Goal: Transaction & Acquisition: Purchase product/service

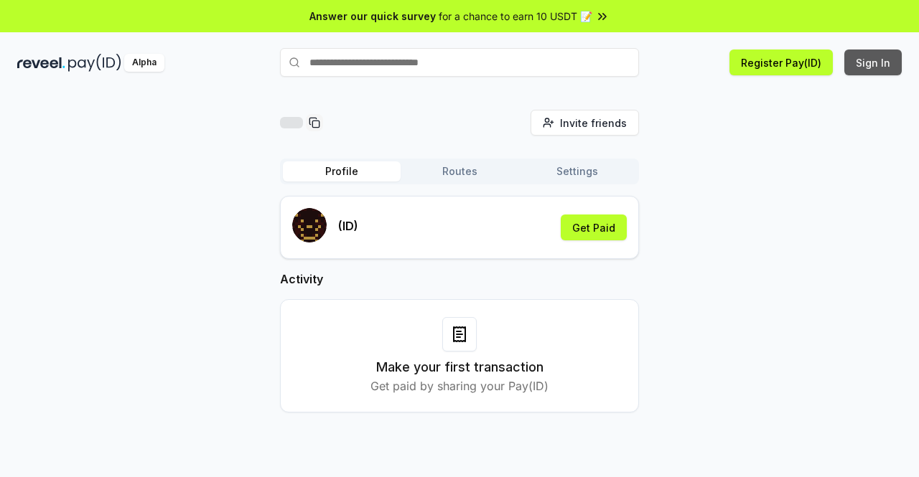
click at [869, 66] on button "Sign In" at bounding box center [872, 63] width 57 height 26
click at [606, 230] on button "Get Paid" at bounding box center [593, 228] width 66 height 26
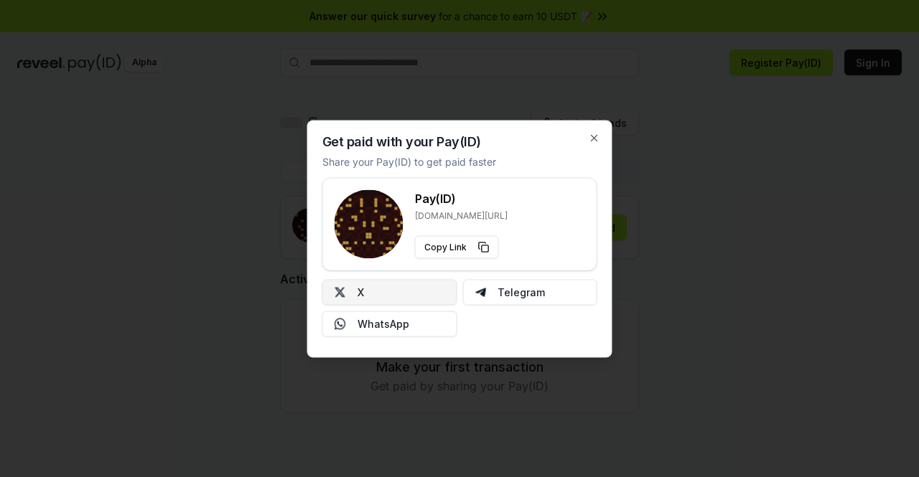
click at [369, 286] on button "X" at bounding box center [389, 292] width 135 height 26
click at [593, 136] on icon "button" at bounding box center [593, 137] width 11 height 11
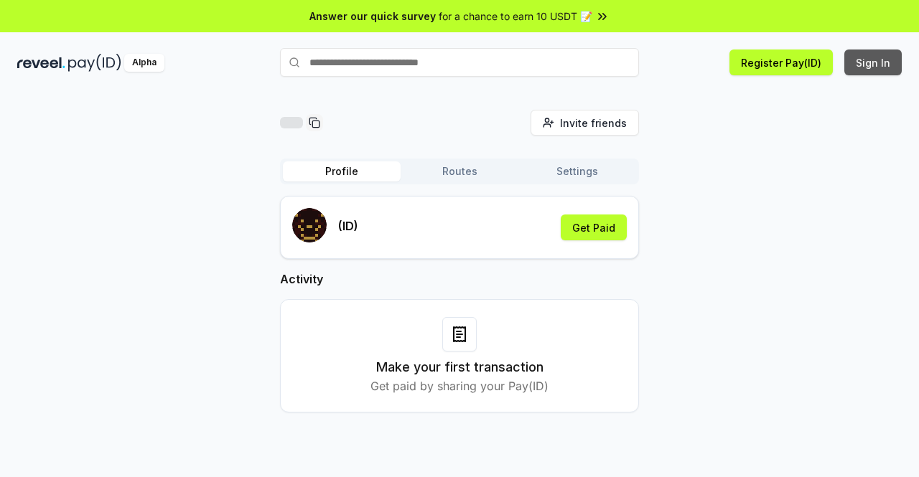
click at [868, 63] on button "Sign In" at bounding box center [872, 63] width 57 height 26
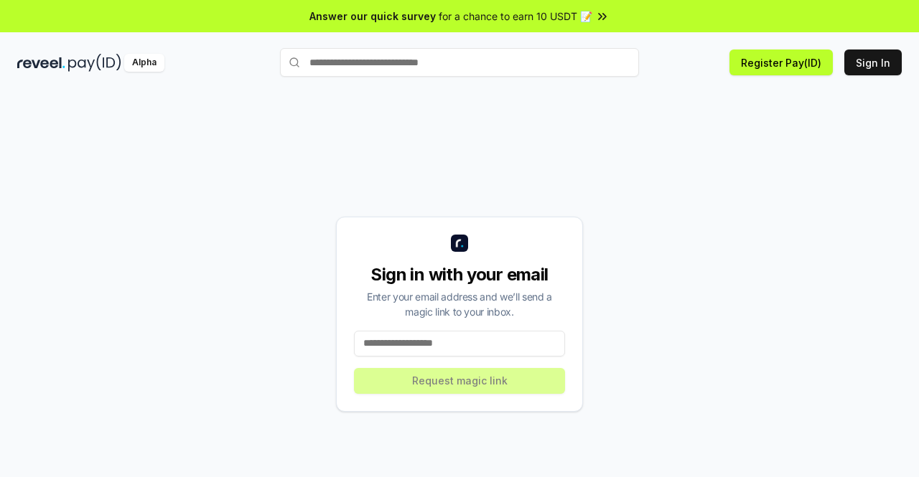
click at [415, 337] on input at bounding box center [459, 344] width 211 height 26
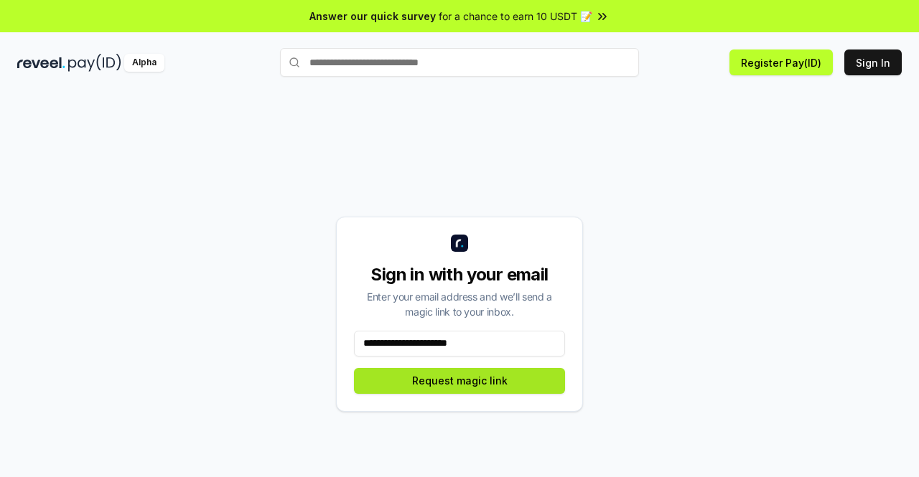
type input "**********"
click at [459, 382] on button "Request magic link" at bounding box center [459, 381] width 211 height 26
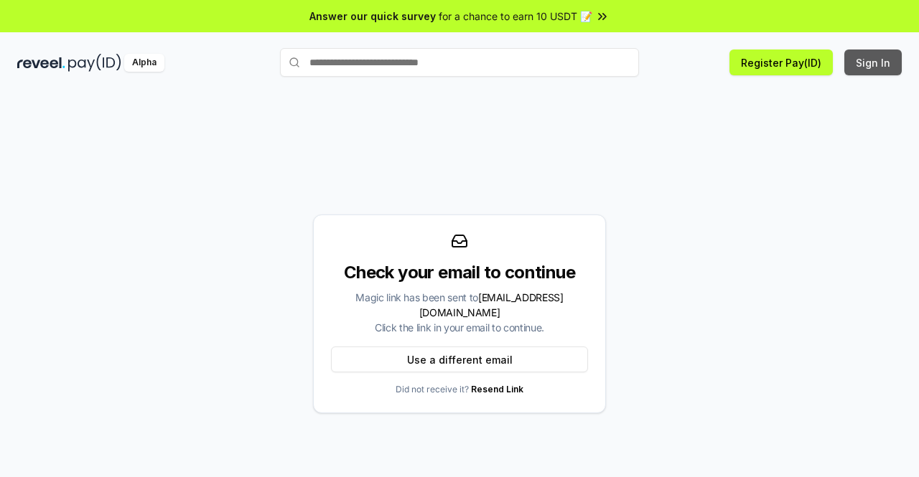
click at [869, 63] on button "Sign In" at bounding box center [872, 63] width 57 height 26
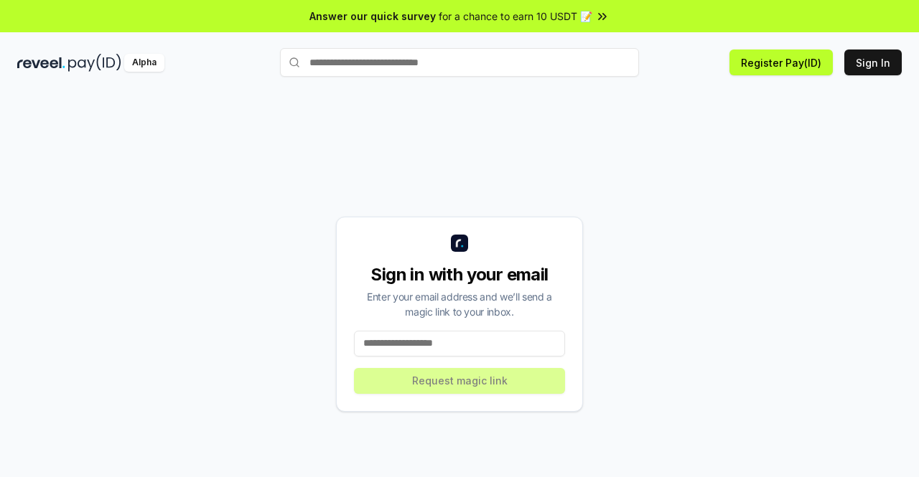
click at [446, 345] on input at bounding box center [459, 344] width 211 height 26
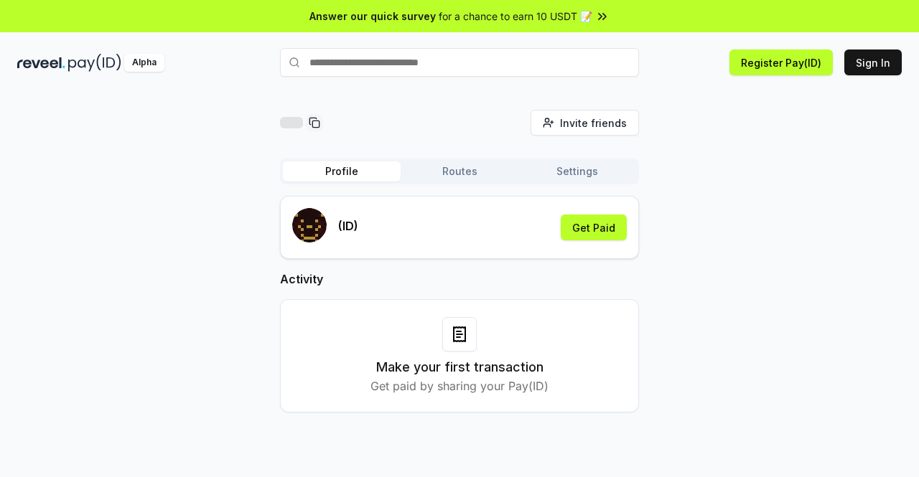
click at [441, 65] on input "text" at bounding box center [459, 62] width 359 height 29
click at [457, 332] on icon at bounding box center [458, 332] width 4 height 0
click at [601, 336] on div "Make your first transaction Get paid by sharing your Pay(ID)" at bounding box center [459, 355] width 323 height 77
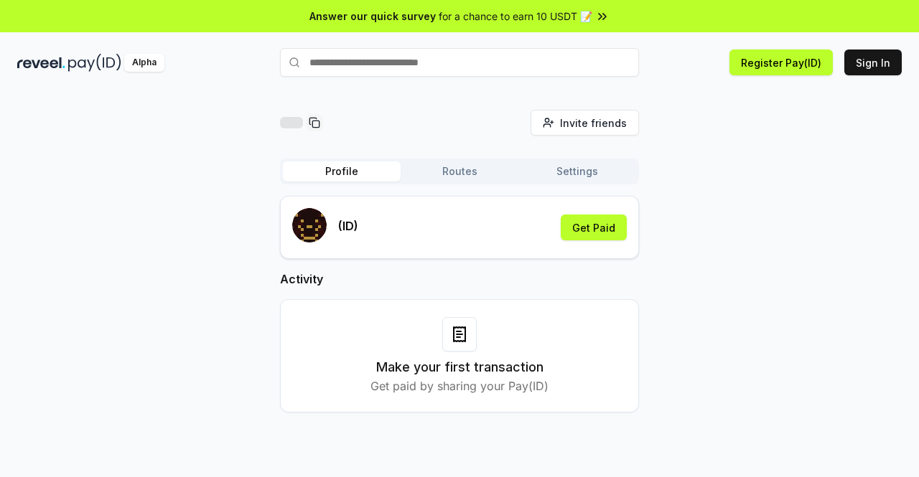
click at [600, 214] on div "(ID) Get Paid" at bounding box center [459, 227] width 334 height 39
click at [598, 231] on button "Get Paid" at bounding box center [593, 228] width 66 height 26
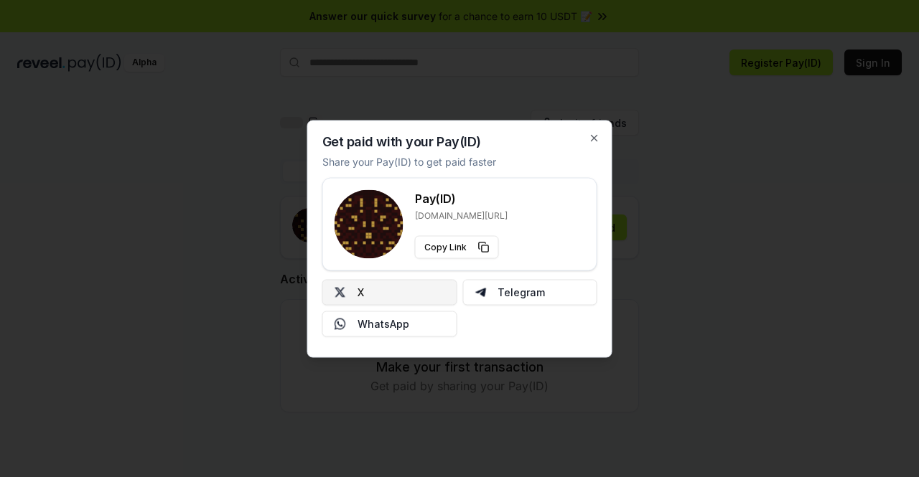
click at [353, 297] on button "X" at bounding box center [389, 292] width 135 height 26
click at [593, 138] on icon "button" at bounding box center [594, 138] width 6 height 6
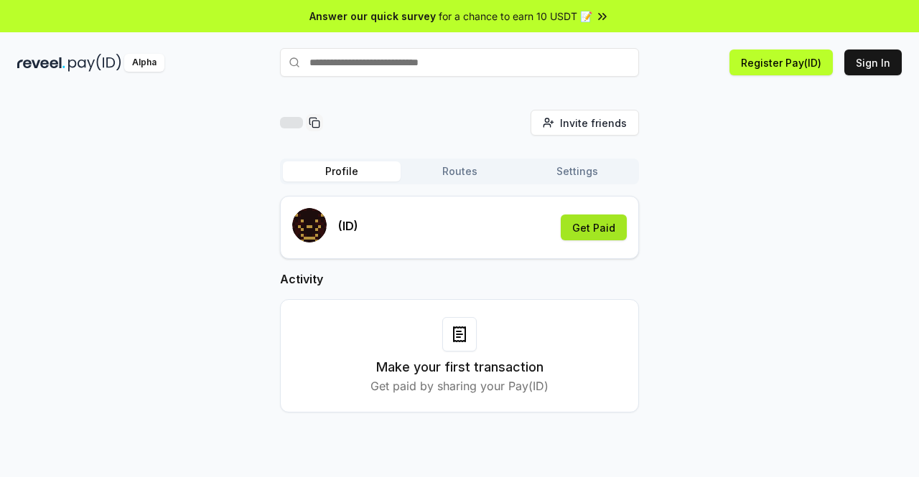
click at [587, 228] on button "Get Paid" at bounding box center [593, 228] width 66 height 26
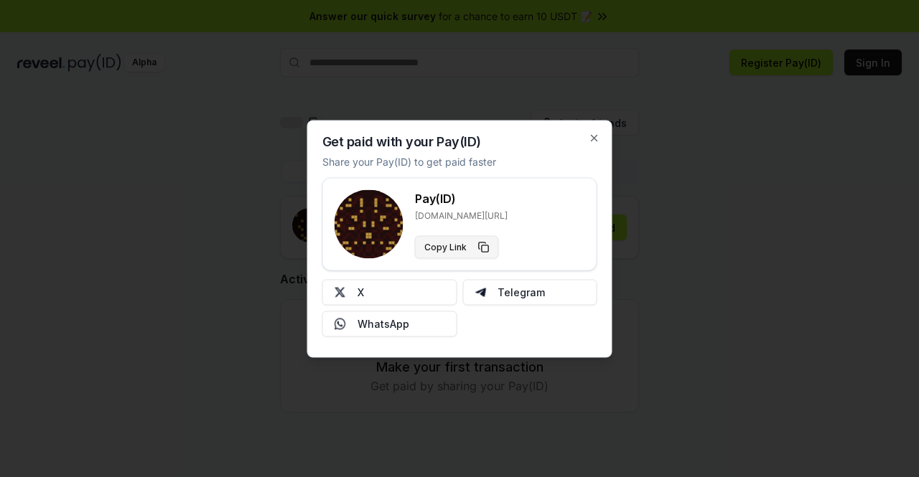
click at [482, 247] on button "Copy Link" at bounding box center [457, 246] width 84 height 23
click at [598, 138] on icon "button" at bounding box center [593, 137] width 11 height 11
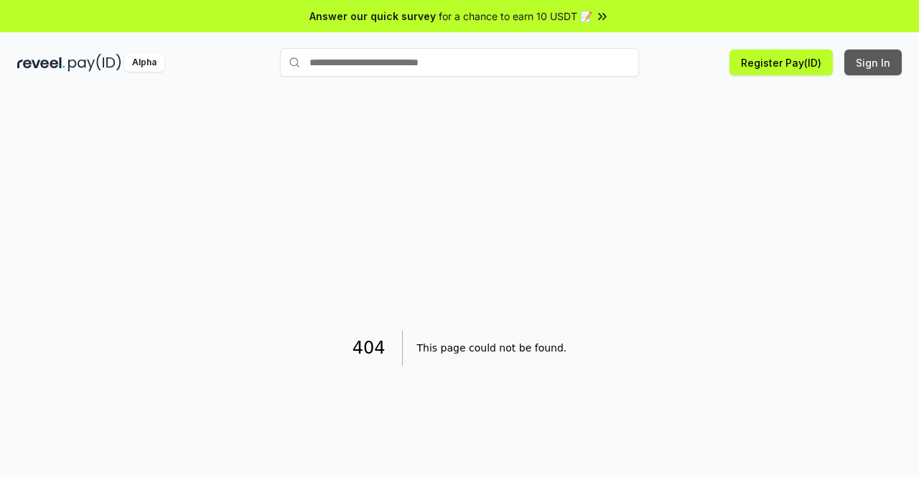
click at [863, 68] on button "Sign In" at bounding box center [872, 63] width 57 height 26
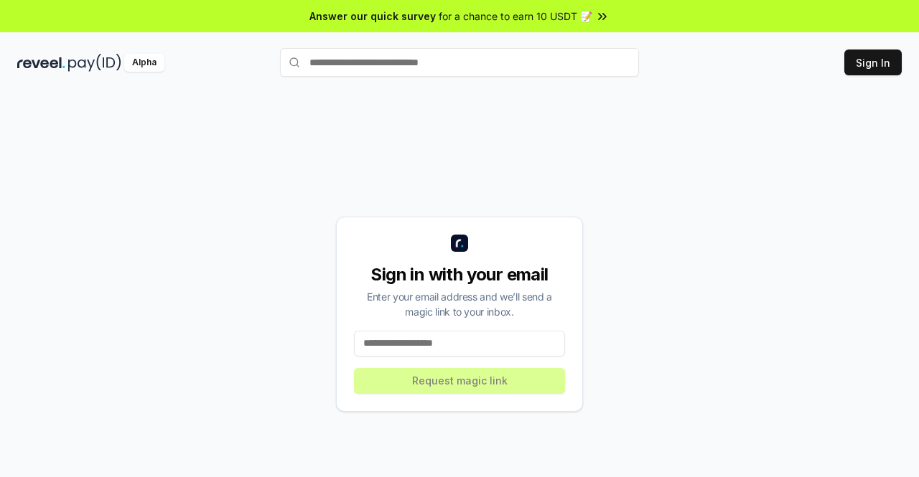
click at [437, 338] on input at bounding box center [459, 344] width 211 height 26
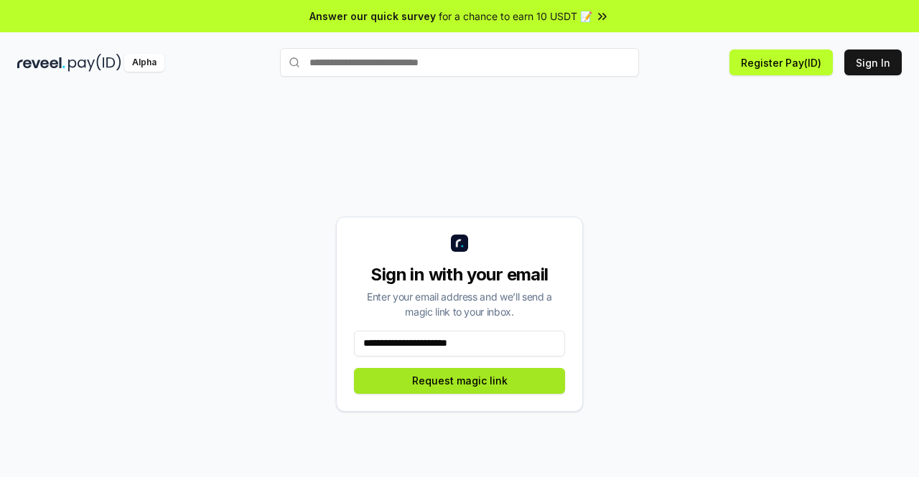
type input "**********"
click at [435, 377] on button "Request magic link" at bounding box center [459, 381] width 211 height 26
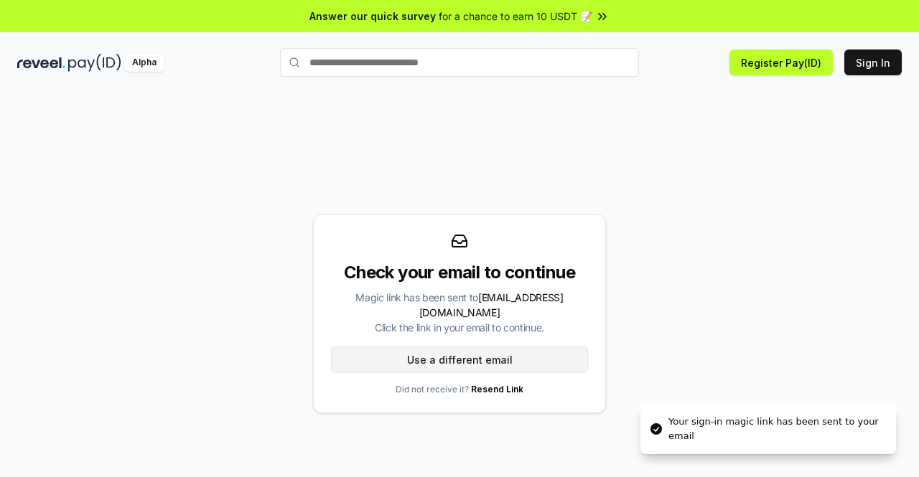
click at [510, 355] on button "Use a different email" at bounding box center [459, 360] width 257 height 26
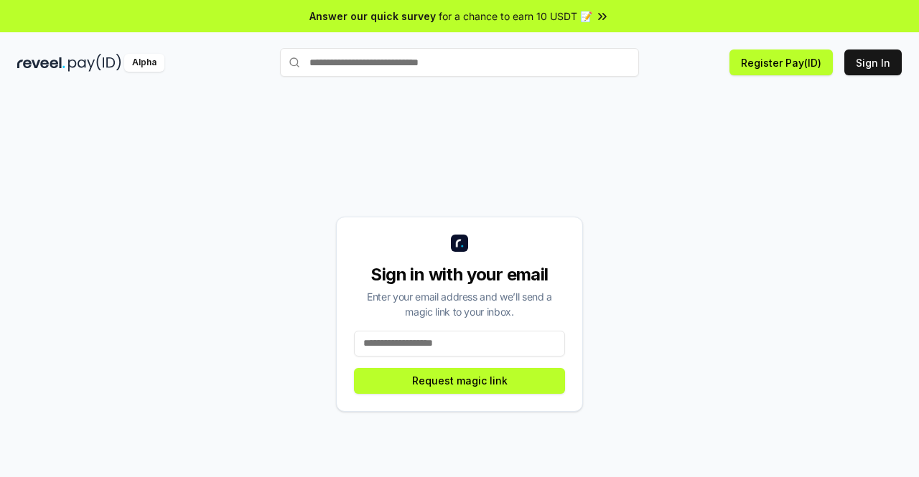
click at [511, 59] on input "text" at bounding box center [459, 62] width 359 height 29
type input "*********"
click at [610, 91] on span "Pay" at bounding box center [618, 91] width 27 height 22
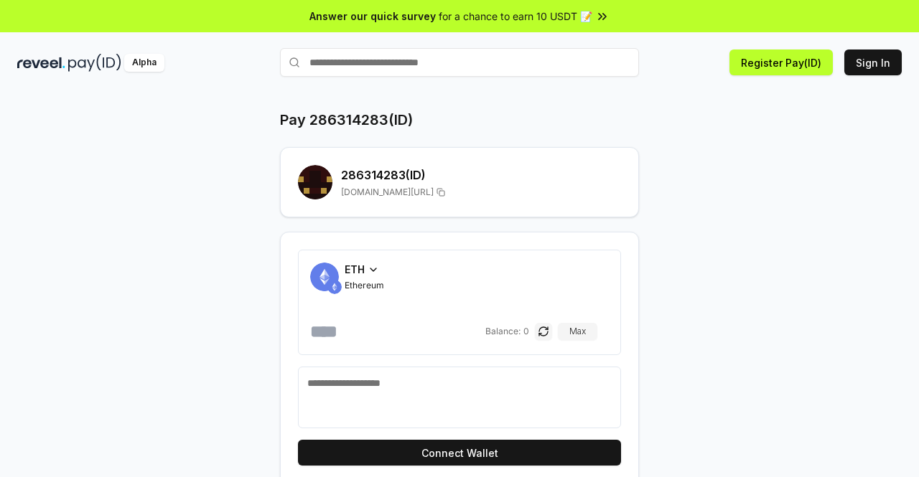
scroll to position [41, 0]
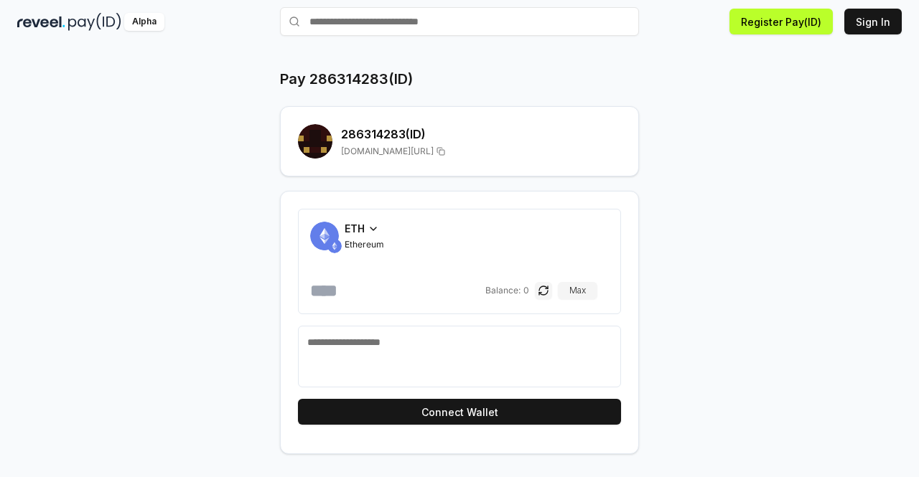
click at [367, 224] on div "ETH" at bounding box center [363, 228] width 39 height 15
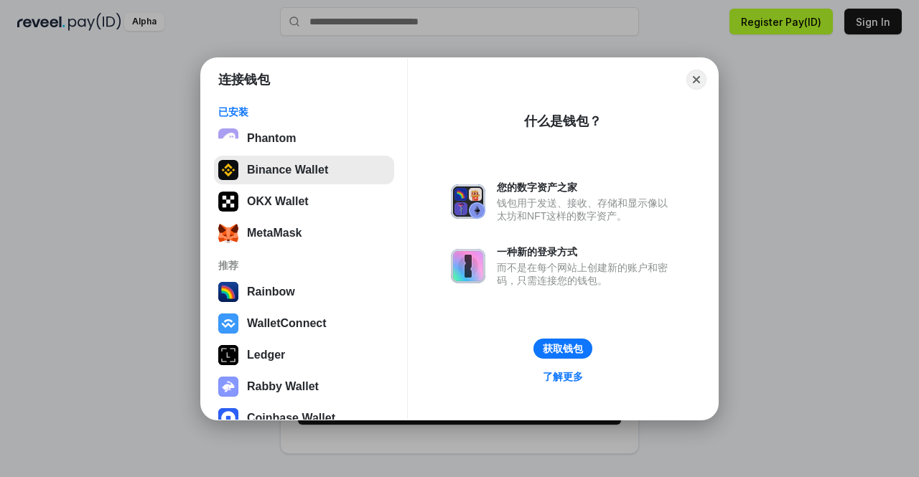
click at [286, 162] on button "Binance Wallet" at bounding box center [304, 170] width 180 height 29
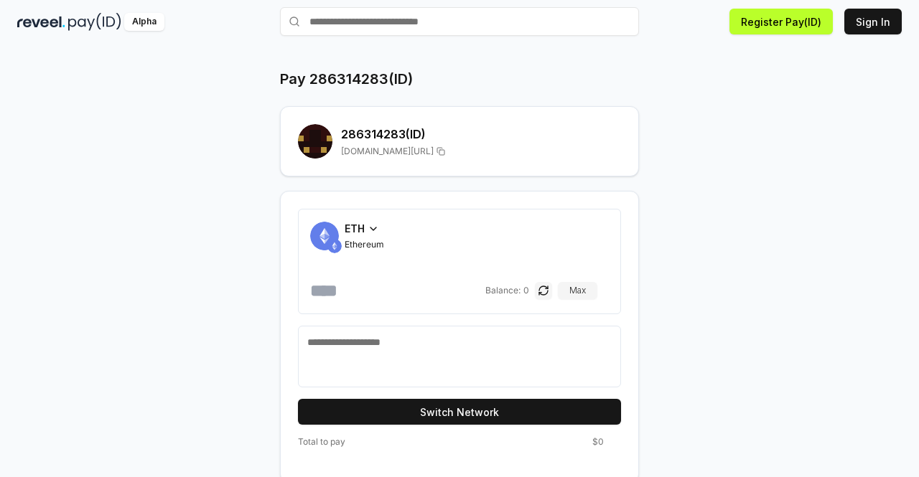
click at [353, 229] on span "ETH" at bounding box center [354, 228] width 20 height 15
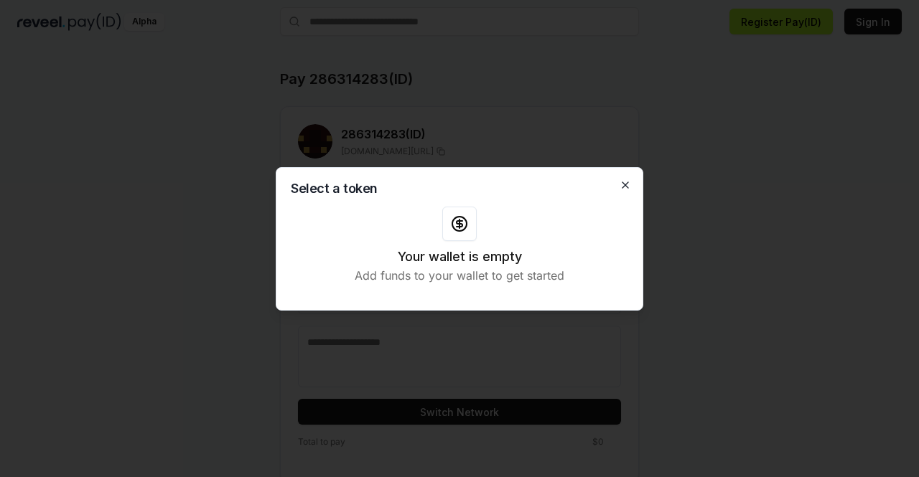
click at [624, 187] on icon "button" at bounding box center [624, 184] width 11 height 11
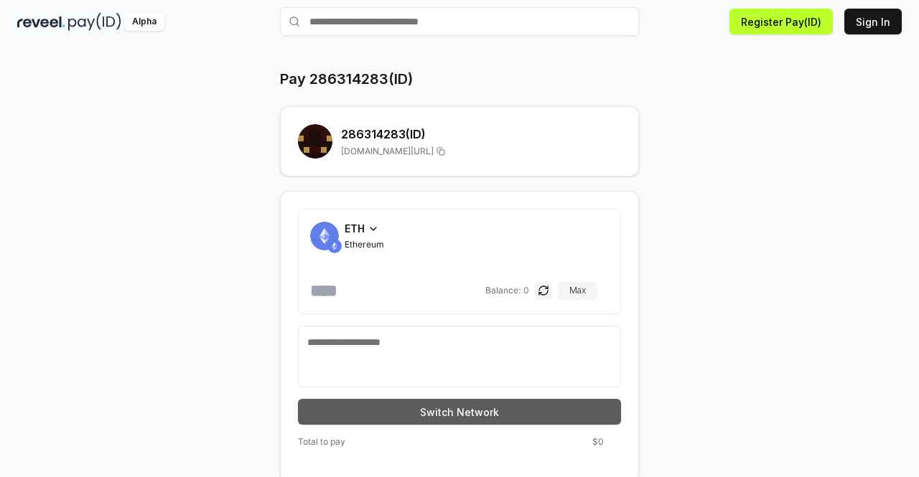
click at [485, 407] on button "Switch Network" at bounding box center [459, 412] width 323 height 26
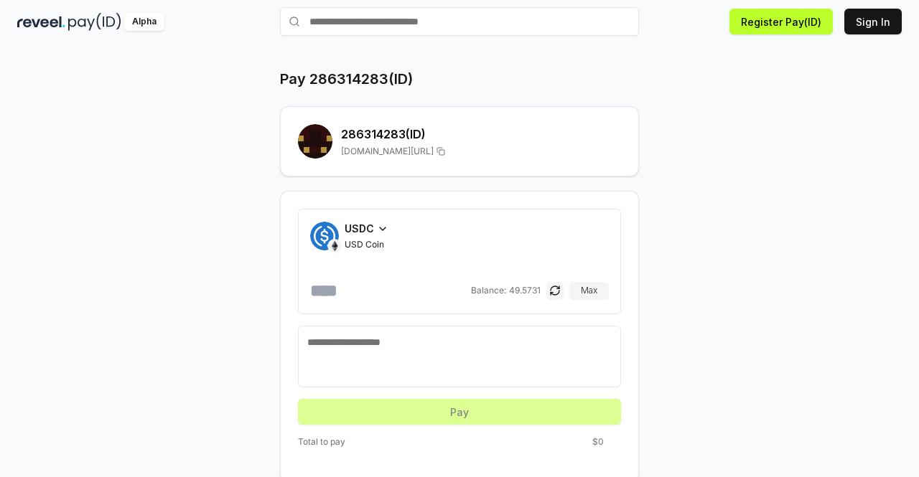
click at [372, 222] on span "USDC" at bounding box center [358, 228] width 29 height 15
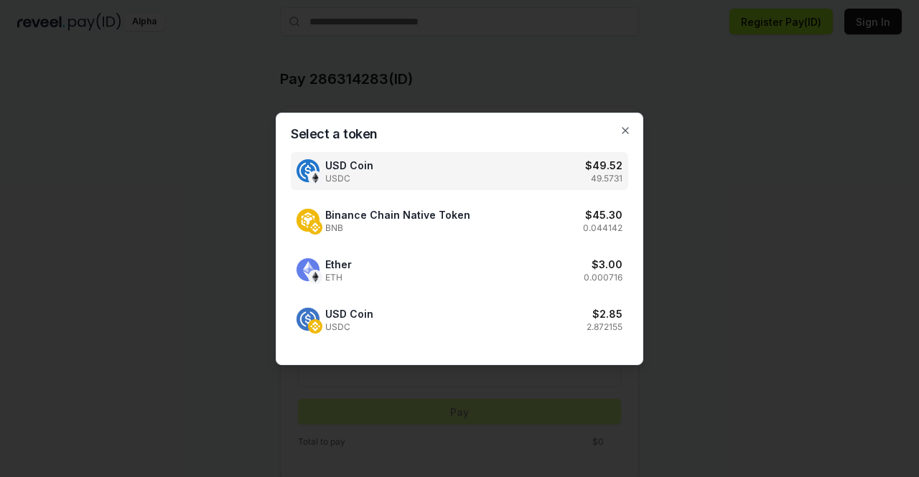
click at [372, 222] on span "BNB" at bounding box center [397, 227] width 145 height 11
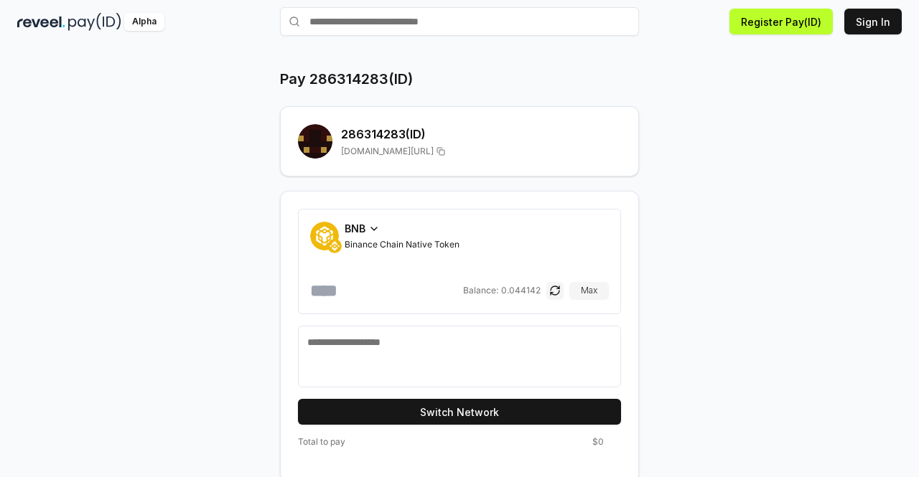
click at [355, 231] on span "BNB" at bounding box center [354, 228] width 21 height 15
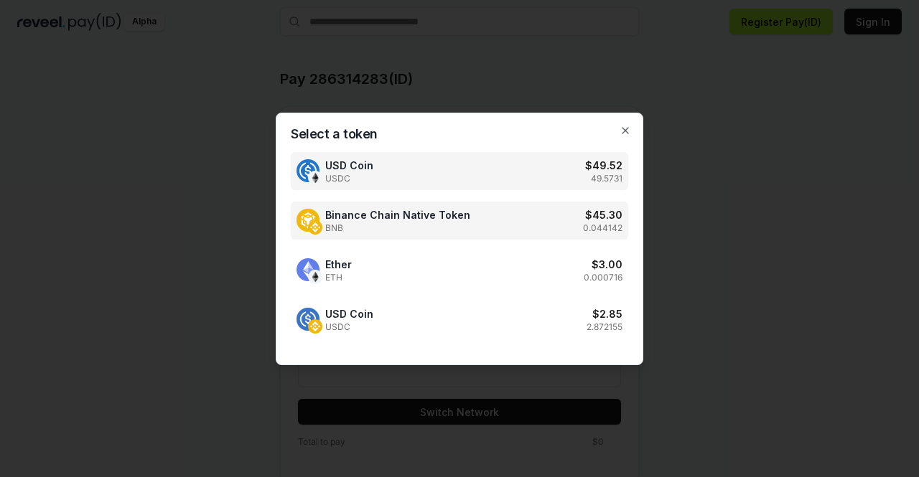
click at [382, 184] on div "USD Coin USDC $ 49.52 49.5731" at bounding box center [459, 171] width 337 height 38
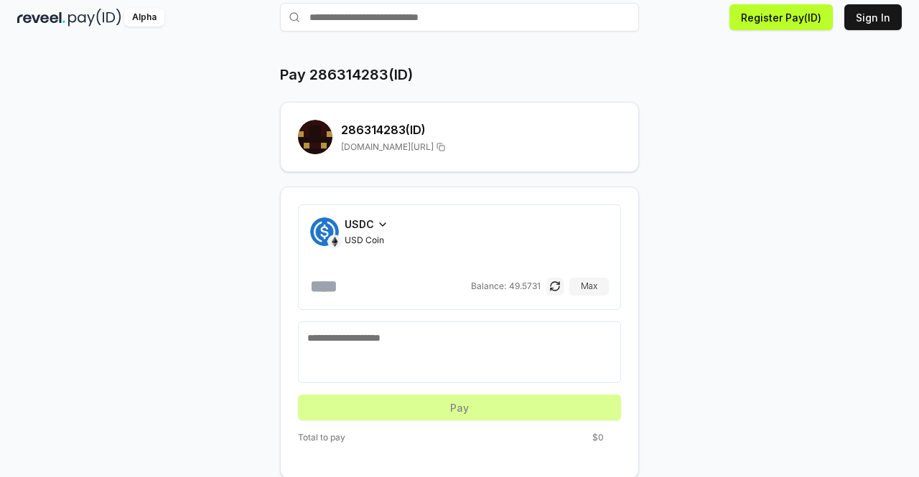
scroll to position [47, 0]
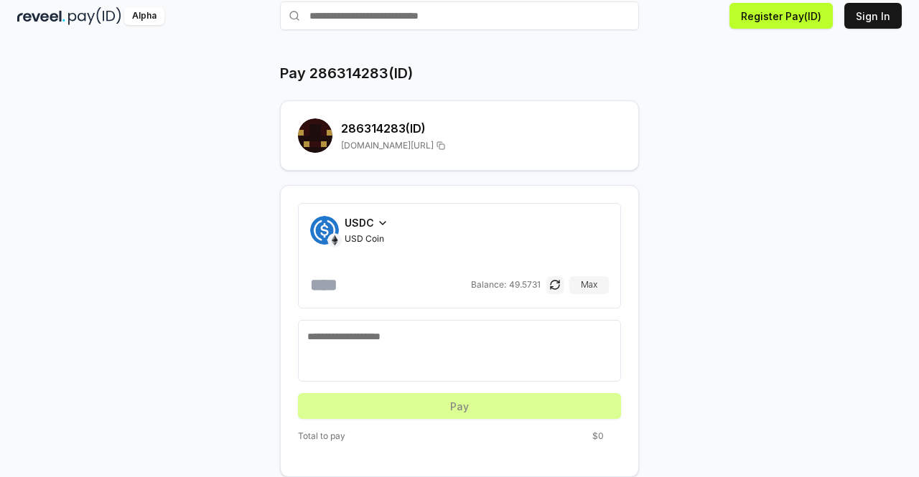
click at [348, 281] on input "number" at bounding box center [389, 284] width 158 height 23
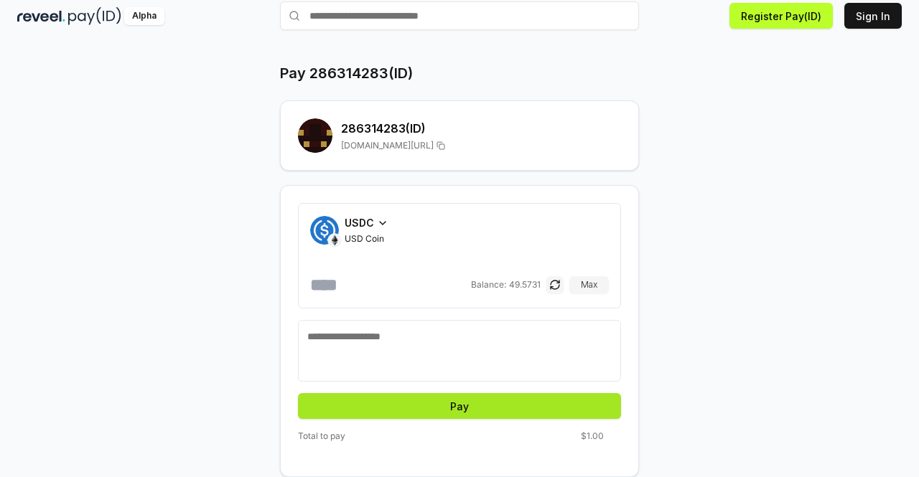
click at [560, 395] on button "Pay" at bounding box center [459, 406] width 323 height 26
click at [446, 408] on button "Pay" at bounding box center [459, 406] width 323 height 26
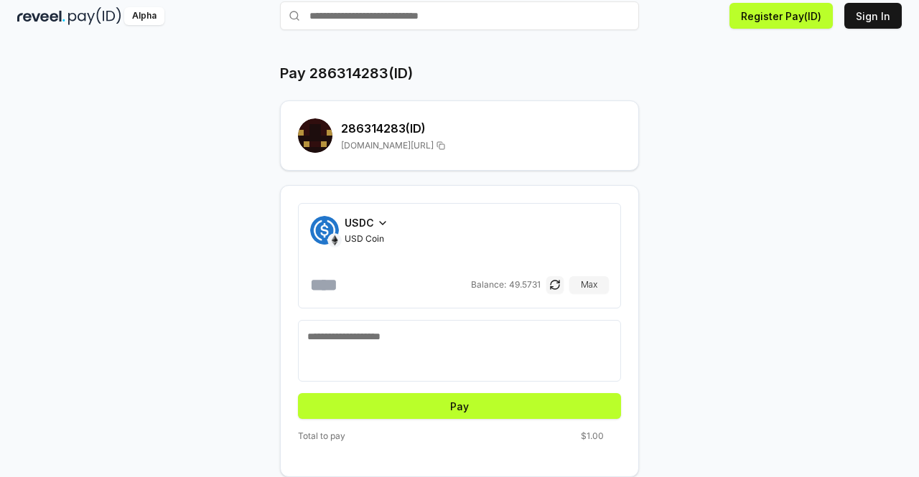
click at [341, 346] on textarea at bounding box center [459, 350] width 304 height 43
click at [553, 286] on button "button" at bounding box center [554, 284] width 17 height 17
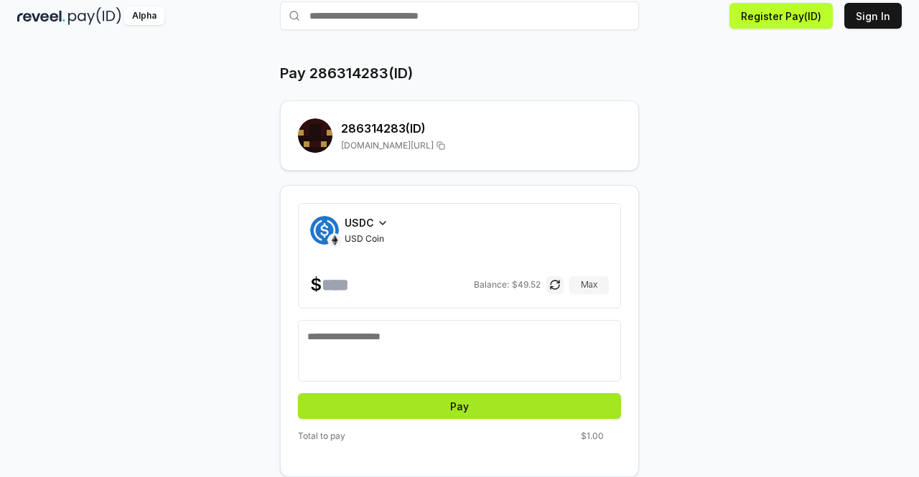
click at [466, 405] on button "Pay" at bounding box center [459, 406] width 323 height 26
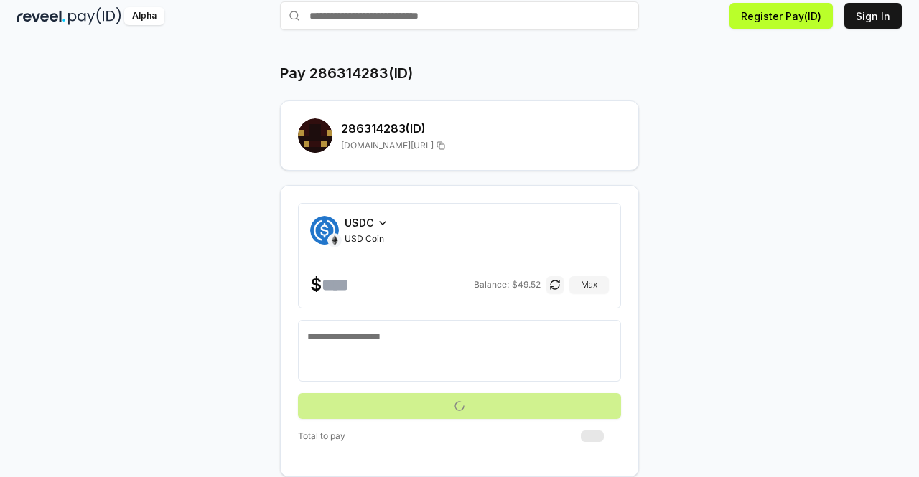
click at [466, 405] on button "submit" at bounding box center [459, 406] width 323 height 26
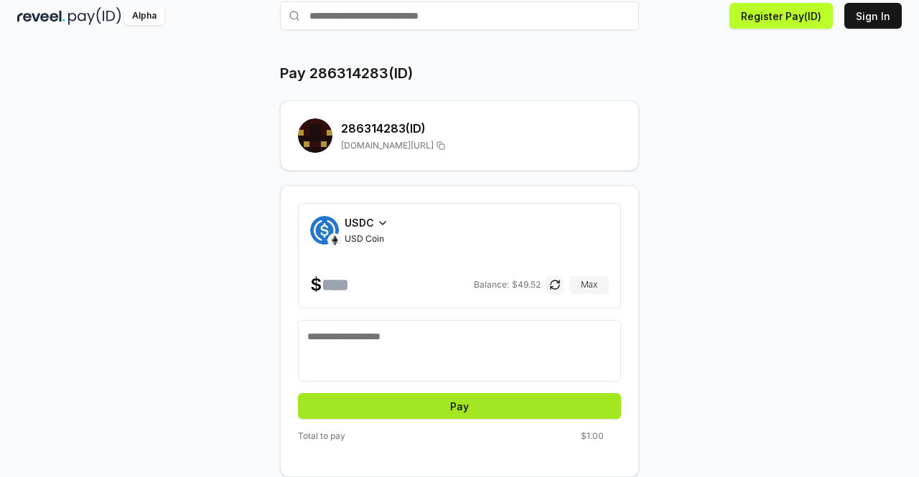
click at [466, 405] on button "Pay" at bounding box center [459, 406] width 323 height 26
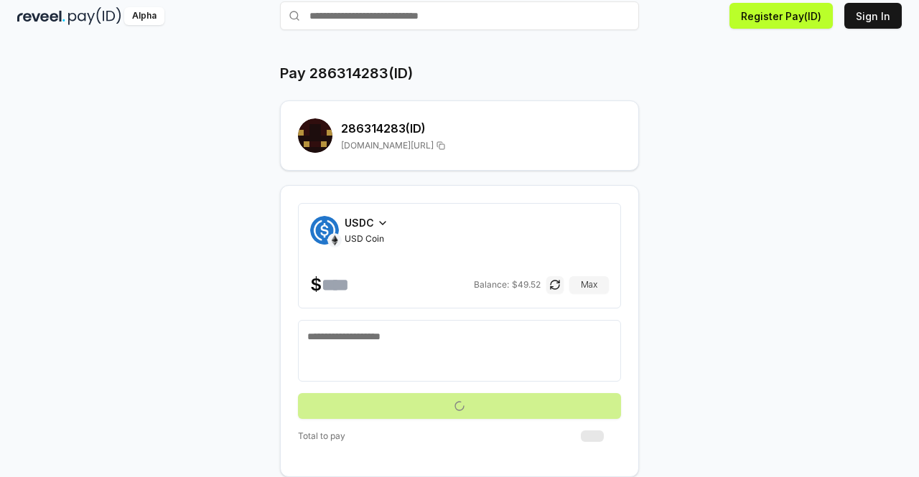
click at [466, 405] on button "submit" at bounding box center [459, 406] width 323 height 26
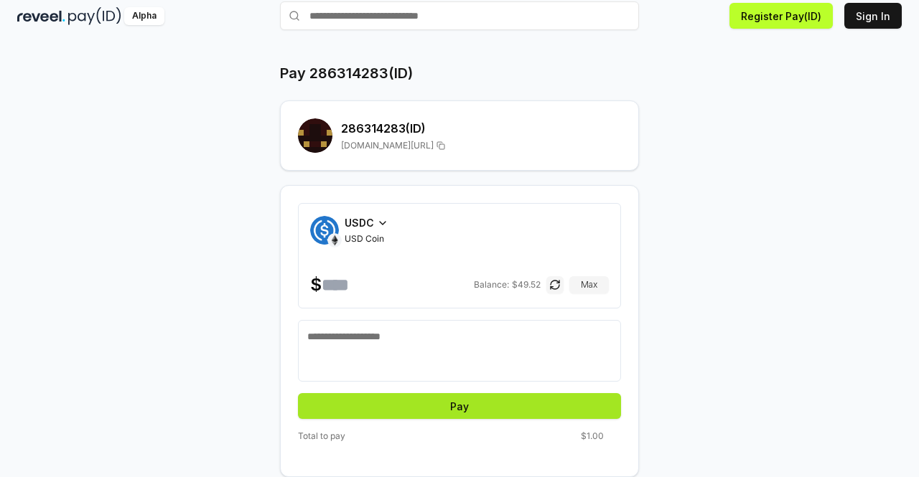
click at [466, 405] on button "Pay" at bounding box center [459, 406] width 323 height 26
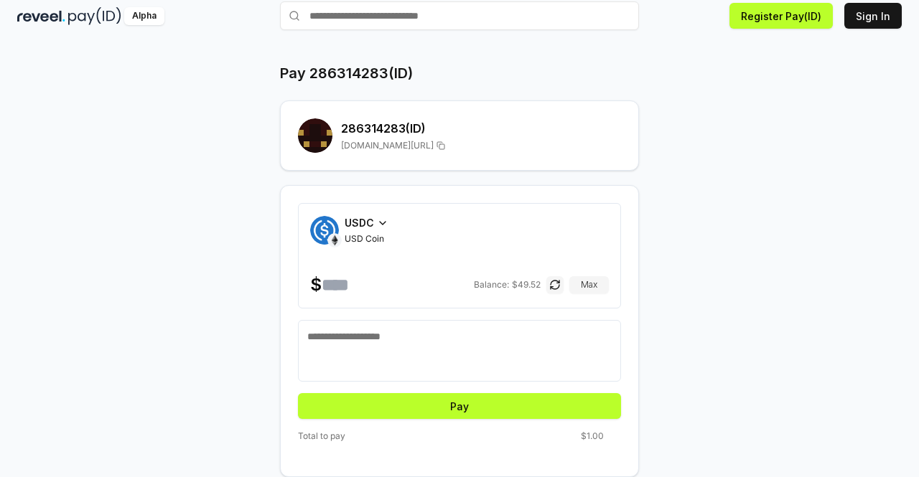
click at [349, 221] on span "USDC" at bounding box center [358, 222] width 29 height 15
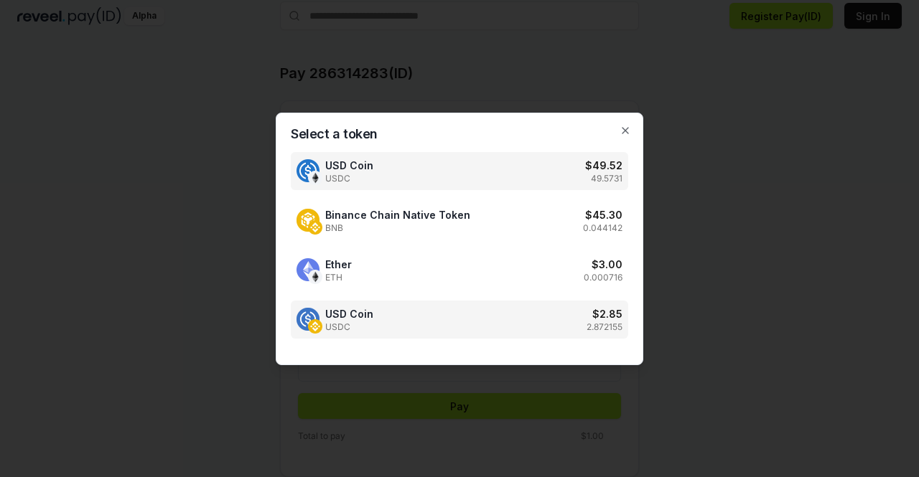
click at [422, 321] on div "USD Coin USDC $ 2.85 2.872155" at bounding box center [459, 320] width 337 height 38
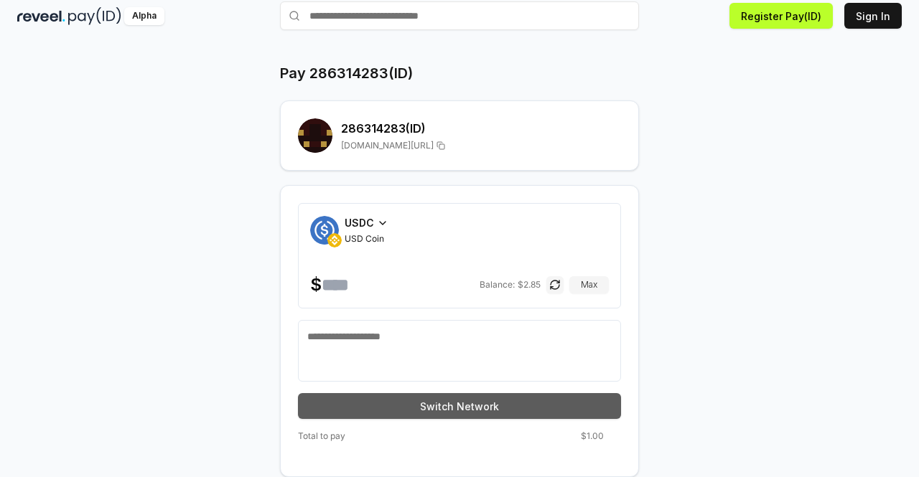
drag, startPoint x: 398, startPoint y: 397, endPoint x: 412, endPoint y: 380, distance: 21.9
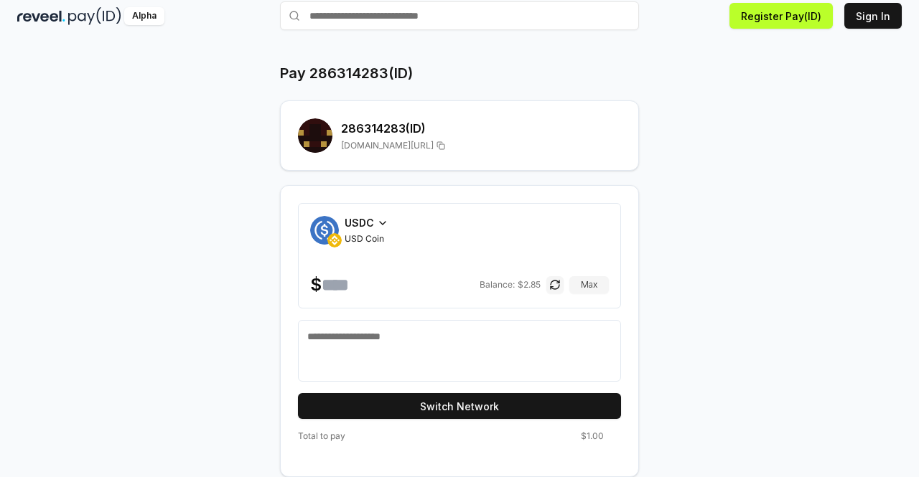
click at [398, 397] on button "Switch Network" at bounding box center [459, 406] width 323 height 26
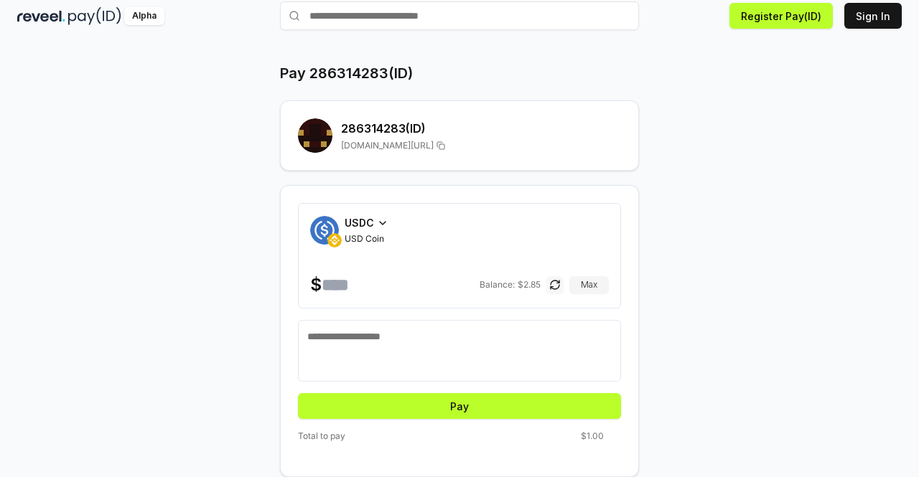
click at [555, 286] on button "button" at bounding box center [554, 284] width 17 height 17
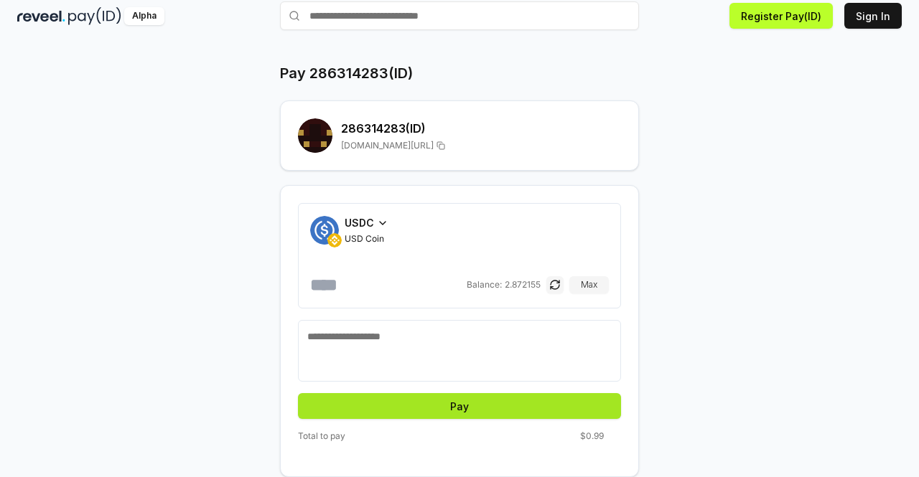
click at [446, 409] on button "Pay" at bounding box center [459, 406] width 323 height 26
click at [487, 410] on button "Pay" at bounding box center [459, 406] width 323 height 26
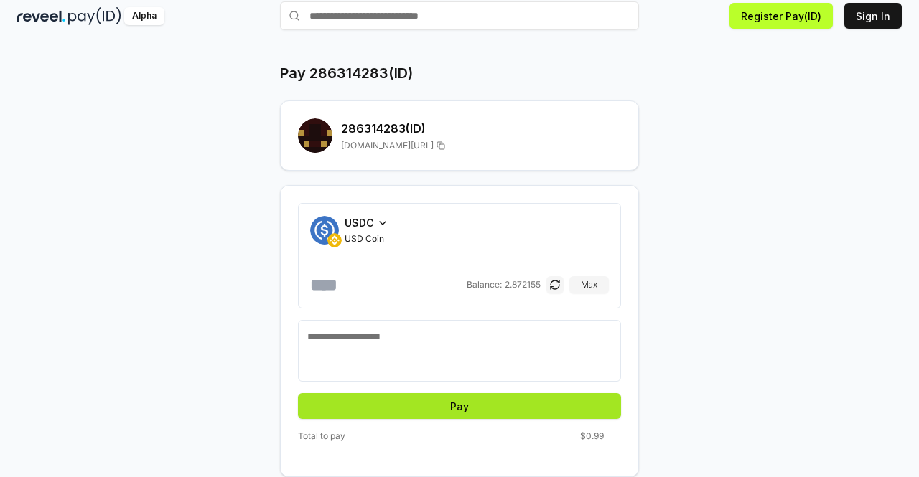
click at [487, 410] on button "Pay" at bounding box center [459, 406] width 323 height 26
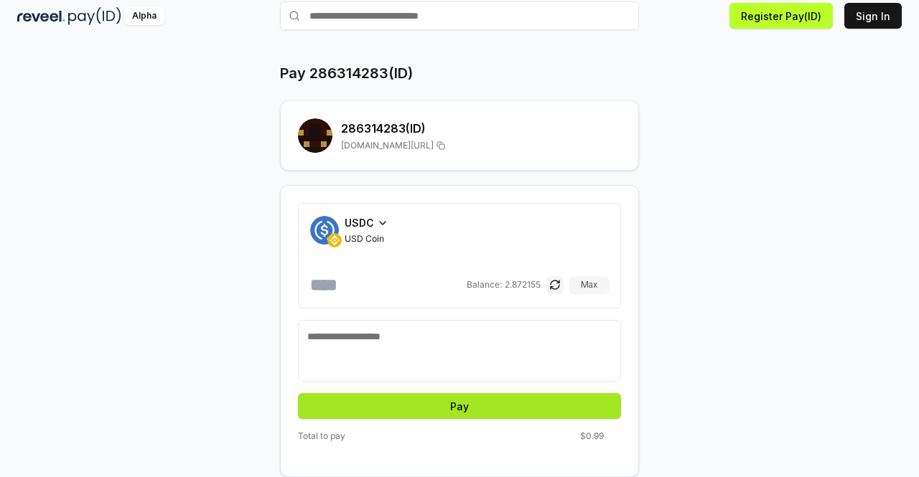
click at [487, 410] on button "Pay" at bounding box center [459, 406] width 323 height 26
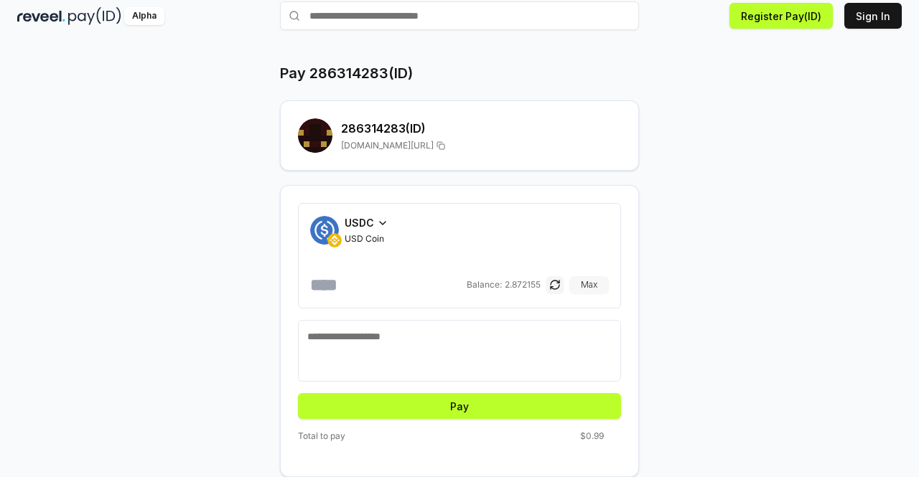
click at [587, 286] on button "Max" at bounding box center [588, 284] width 39 height 17
click at [433, 286] on input "**********" at bounding box center [387, 284] width 154 height 23
type input "*"
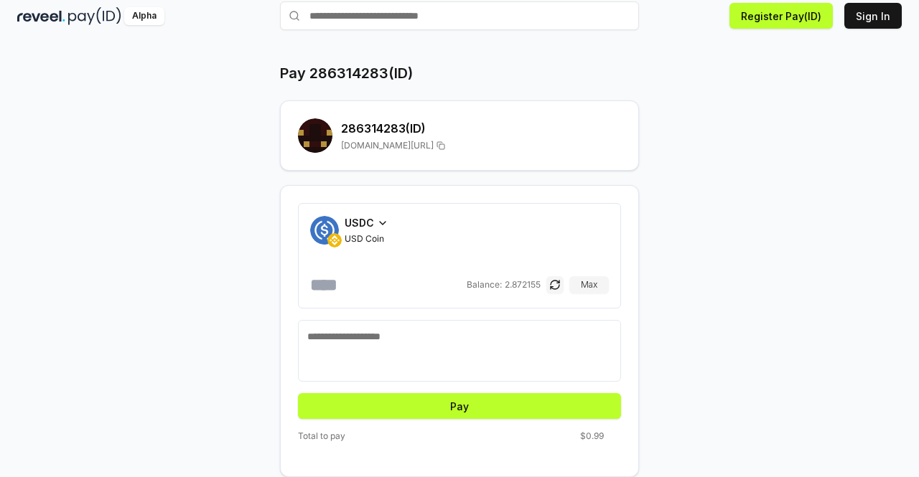
click at [402, 339] on textarea at bounding box center [459, 350] width 304 height 43
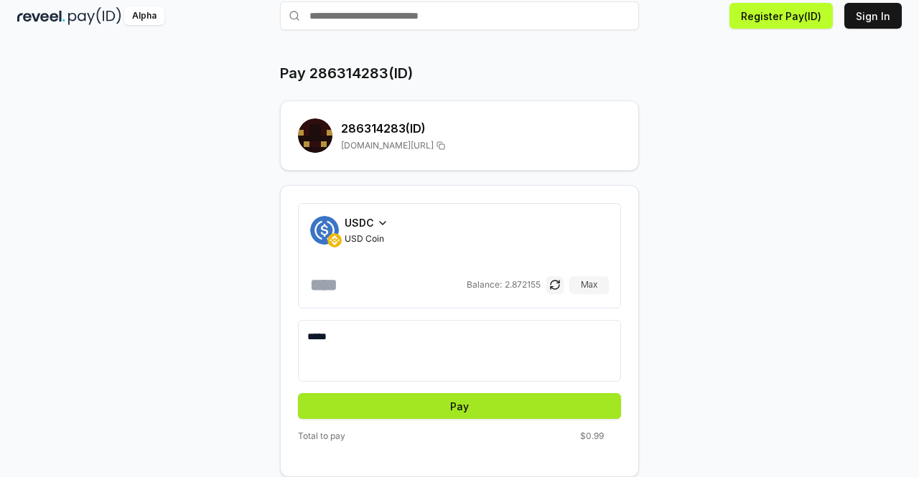
type textarea "*****"
click at [413, 398] on button "Pay" at bounding box center [459, 406] width 323 height 26
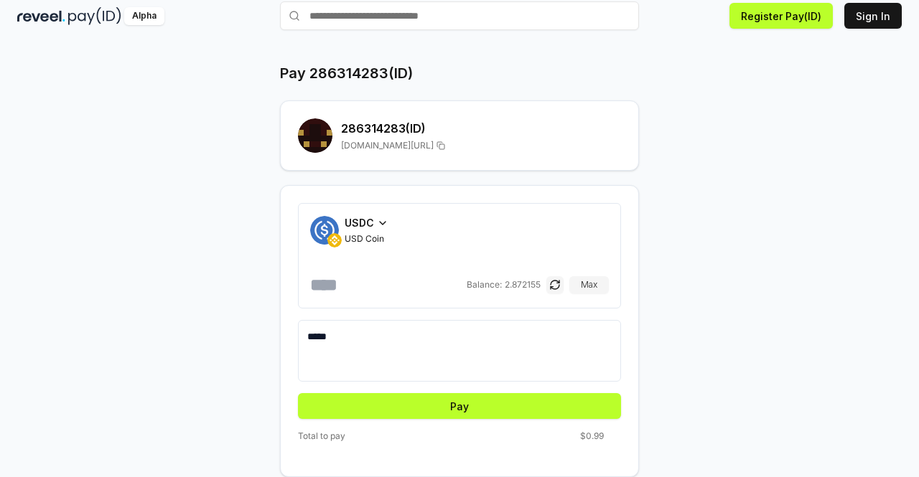
drag, startPoint x: 357, startPoint y: 344, endPoint x: 235, endPoint y: 350, distance: 122.1
click at [235, 350] on div "Pay 286314283(ID) 286314283 (ID) reveel.id/pay/286314283 USDC USD Coin * Balanc…" at bounding box center [459, 270] width 861 height 414
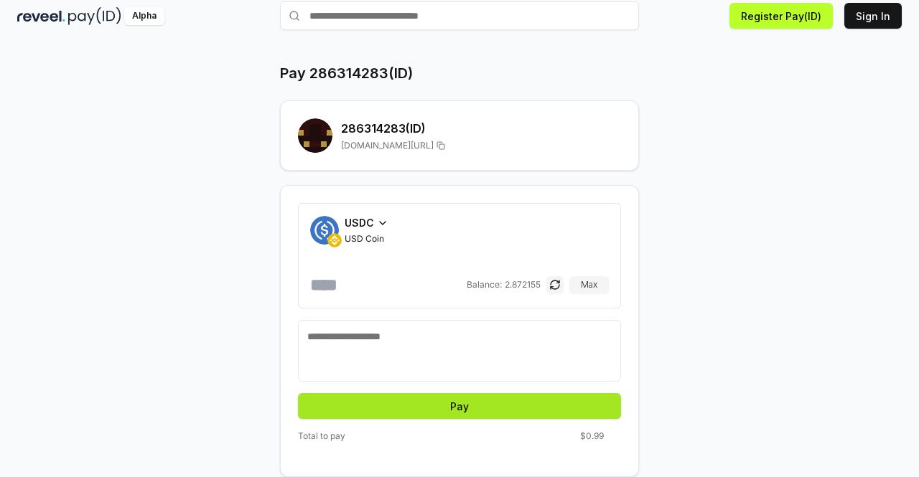
click at [550, 406] on button "Pay" at bounding box center [459, 406] width 323 height 26
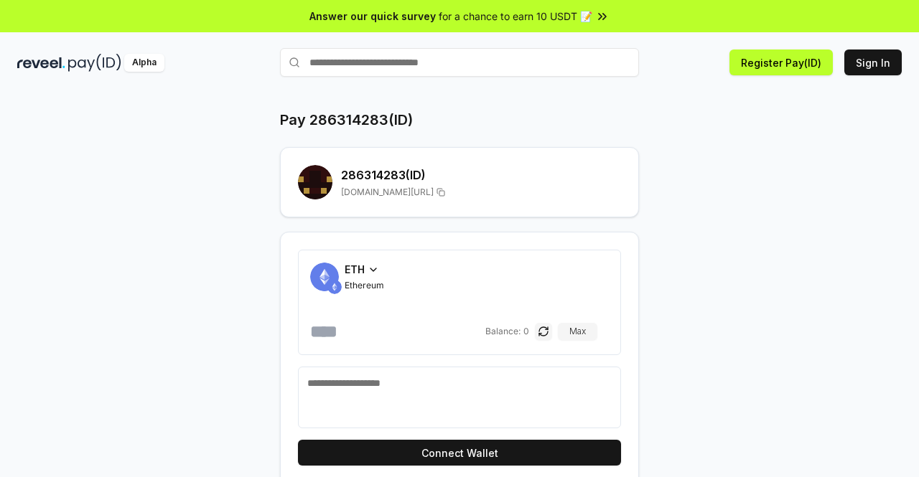
scroll to position [41, 0]
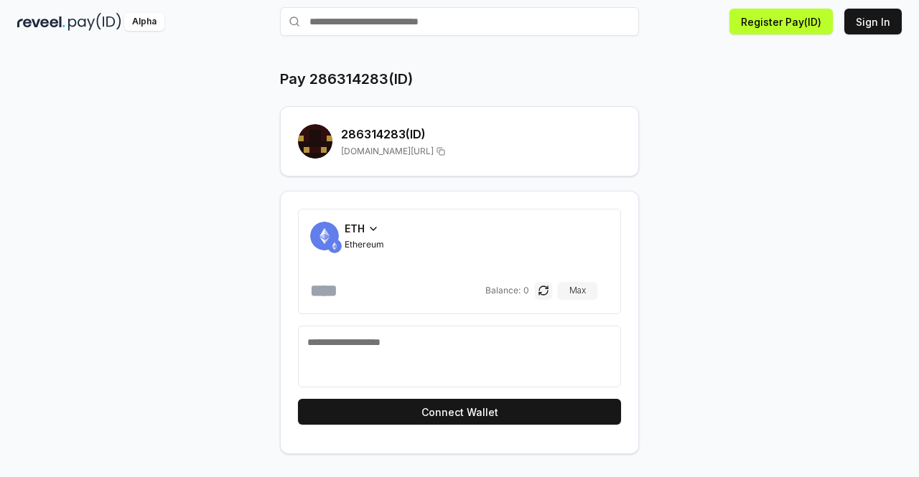
click at [359, 220] on div "ETH Ethereum Balance: 0 [PERSON_NAME]" at bounding box center [459, 261] width 323 height 105
click at [365, 230] on div "ETH" at bounding box center [363, 228] width 39 height 15
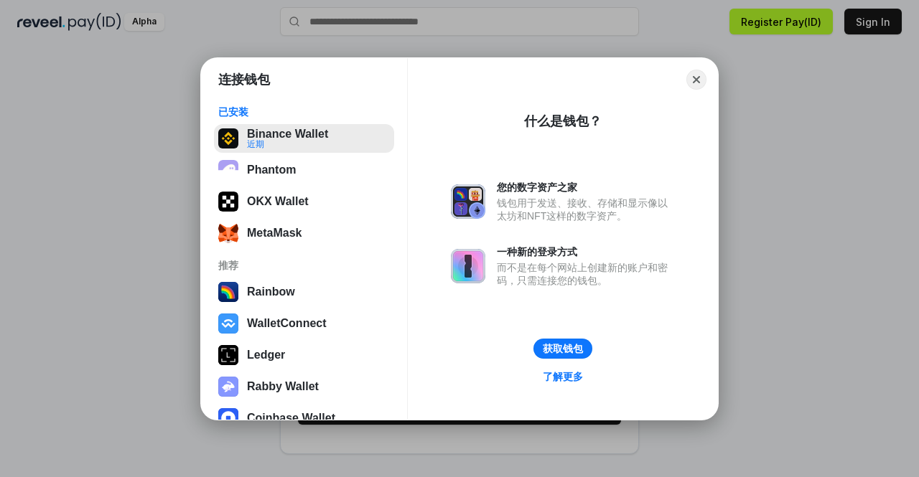
click at [272, 143] on button "Binance Wallet 近期" at bounding box center [304, 138] width 180 height 29
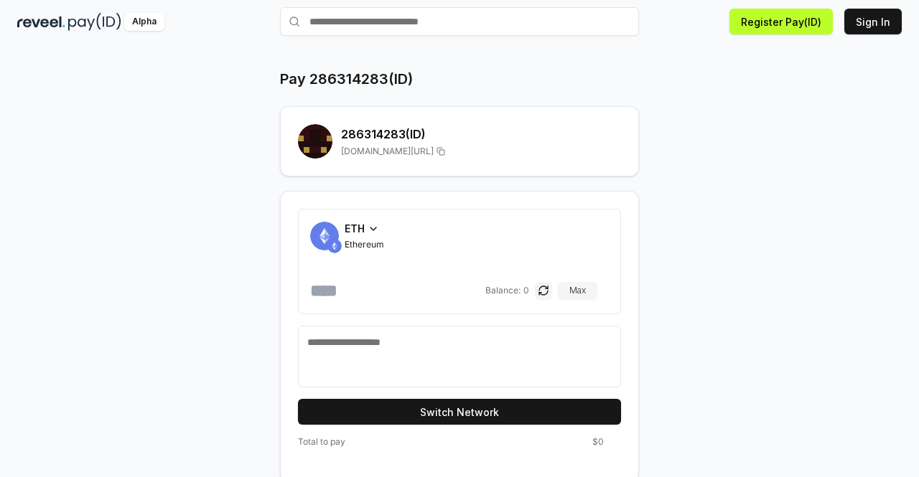
click at [366, 232] on div "ETH" at bounding box center [363, 228] width 39 height 15
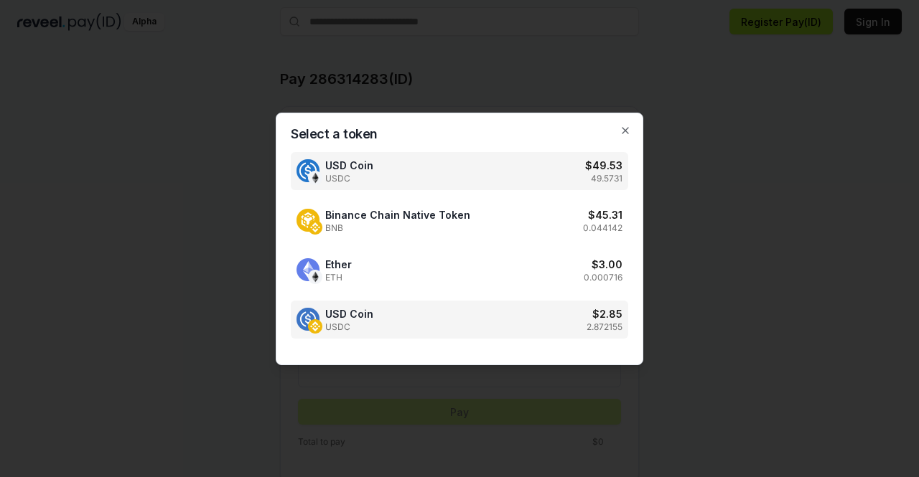
click at [377, 311] on div "USD Coin USDC $ 2.85 2.872155" at bounding box center [459, 320] width 337 height 38
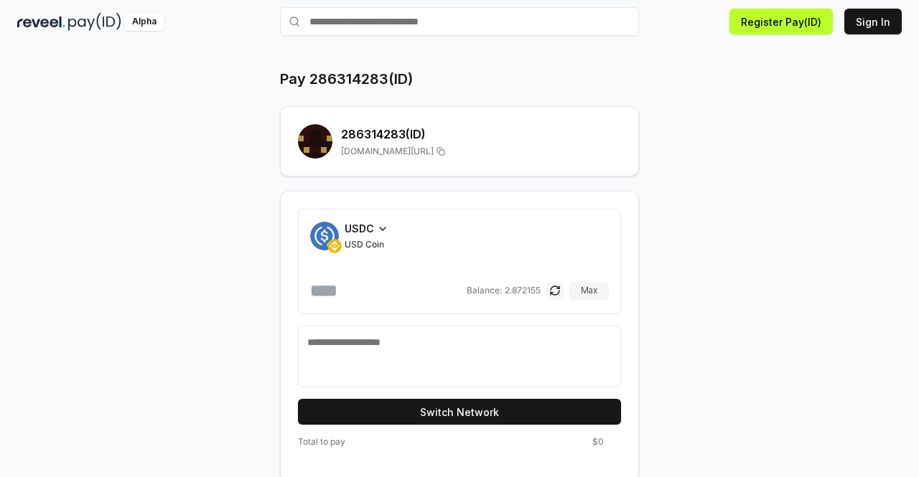
click at [356, 296] on input "number" at bounding box center [387, 290] width 154 height 23
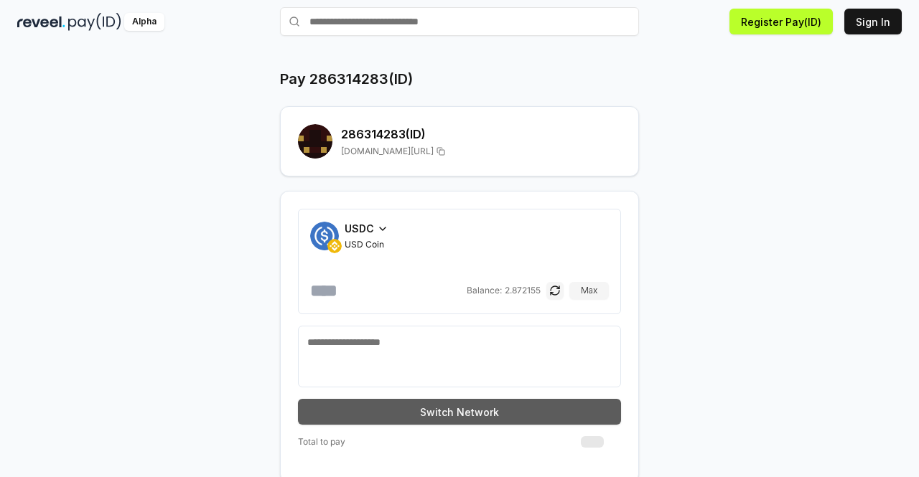
type input "*"
click at [376, 412] on button "Switch Network" at bounding box center [459, 412] width 323 height 26
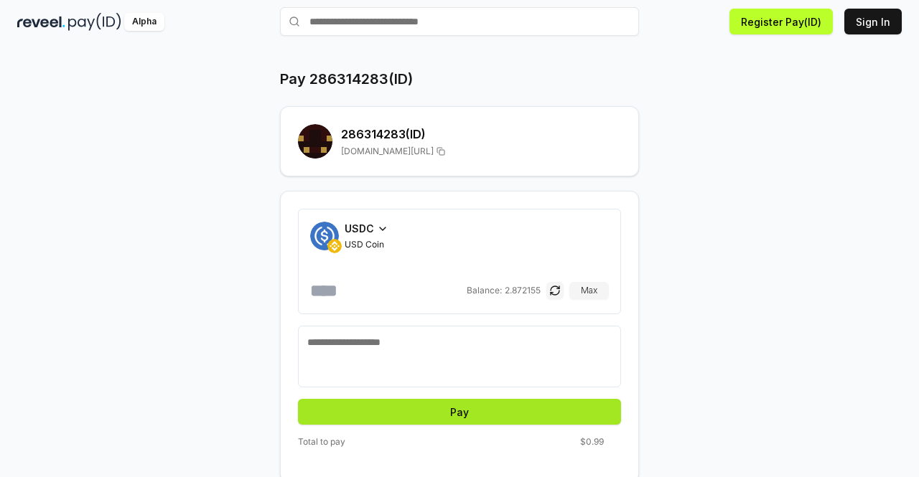
click at [525, 415] on button "Pay" at bounding box center [459, 412] width 323 height 26
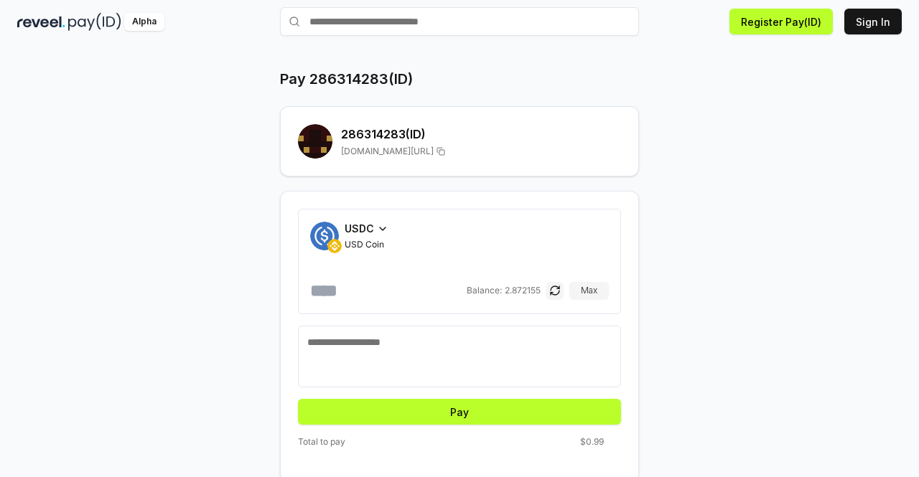
scroll to position [47, 0]
